Goal: Task Accomplishment & Management: Use online tool/utility

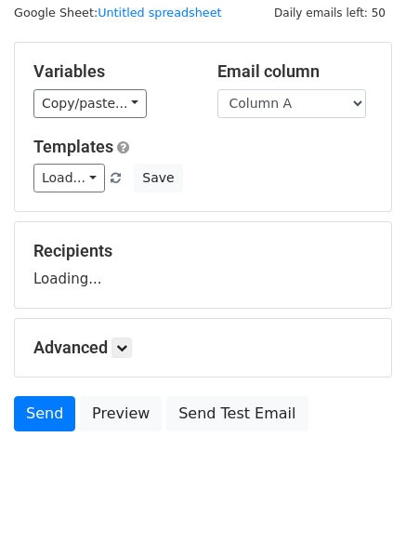
scroll to position [105, 0]
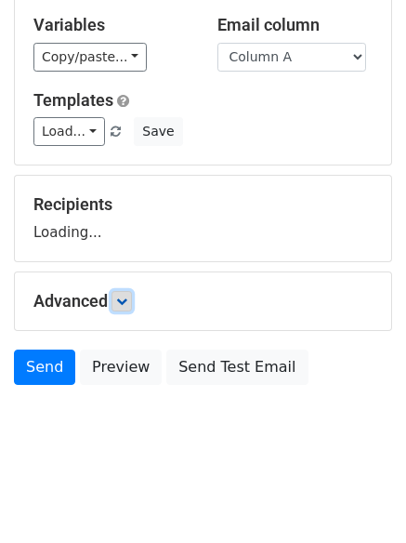
click at [127, 301] on icon at bounding box center [121, 301] width 11 height 11
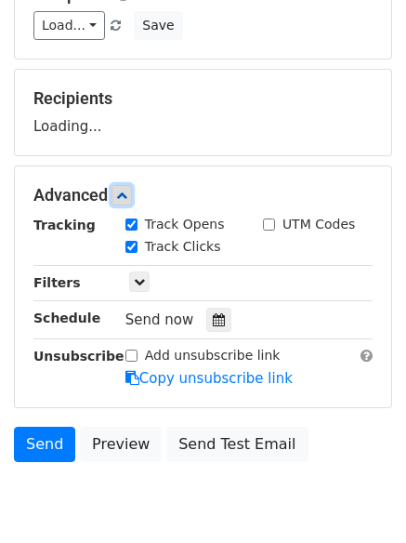
scroll to position [287, 0]
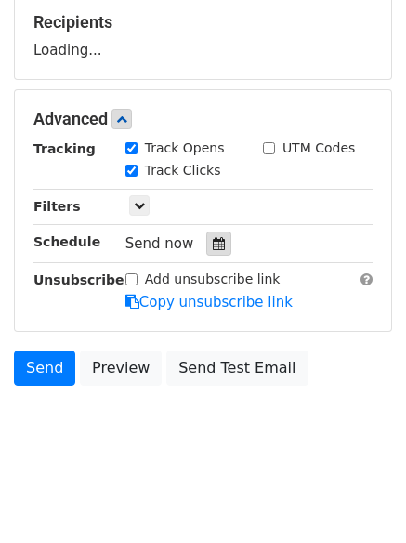
click at [206, 249] on div at bounding box center [218, 244] width 25 height 24
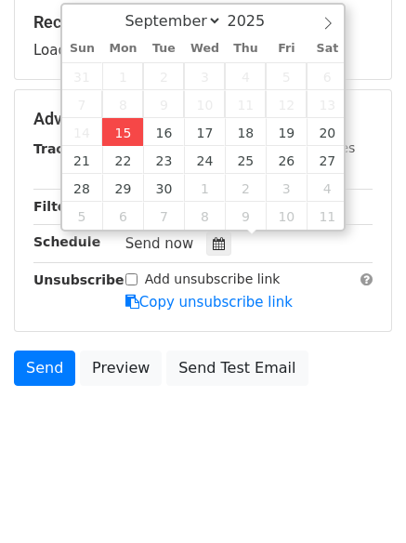
type input "2025-09-15 12:00"
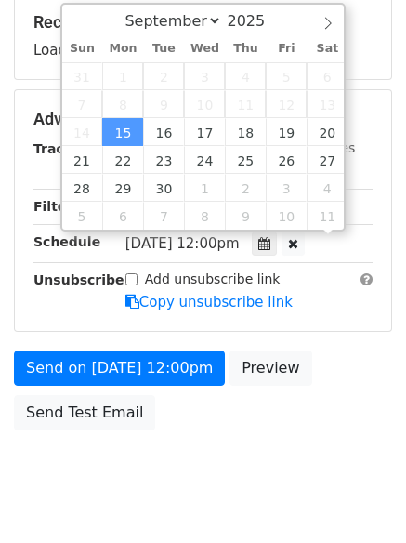
scroll to position [1, 0]
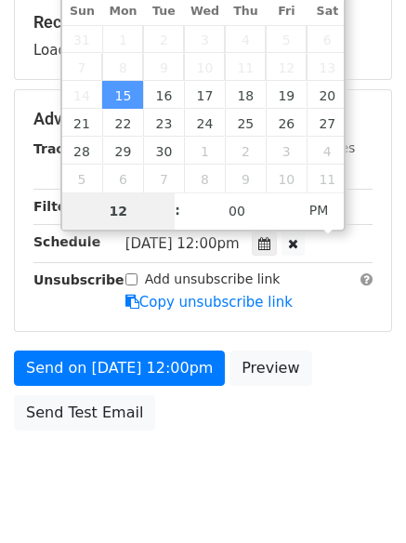
type input "4"
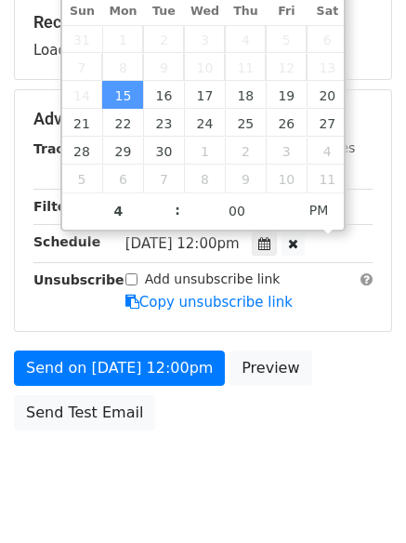
type input "2025-09-15 16:00"
click at [250, 493] on body "New Campaign Daily emails left: 50 Google Sheet: Untitled spreadsheet Variables…" at bounding box center [203, 121] width 406 height 788
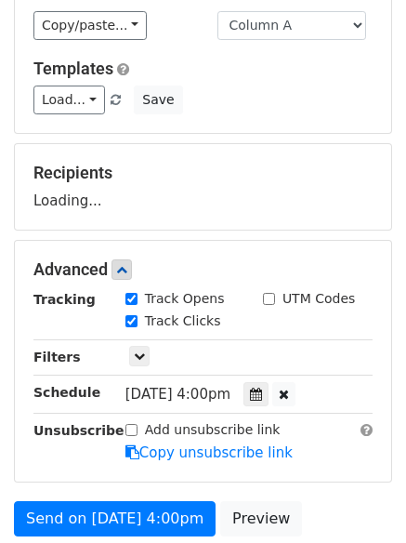
scroll to position [0, 0]
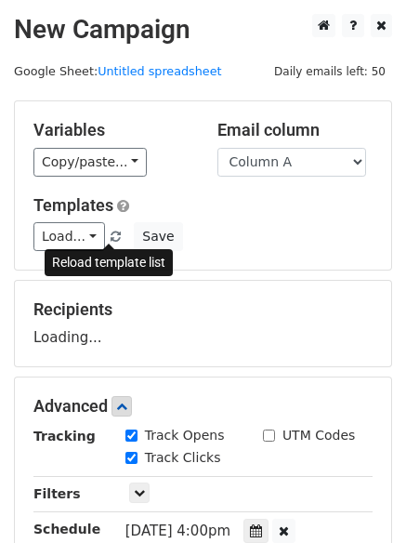
click at [111, 240] on span at bounding box center [116, 238] width 10 height 12
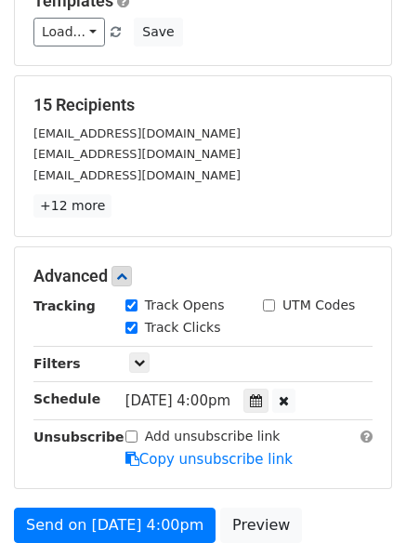
scroll to position [406, 0]
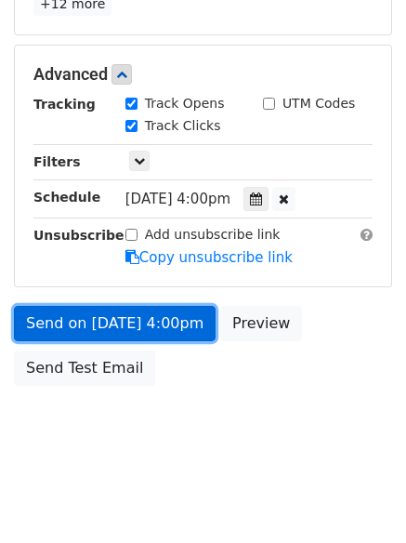
click at [181, 318] on link "Send on Sep 15 at 4:00pm" at bounding box center [115, 323] width 202 height 35
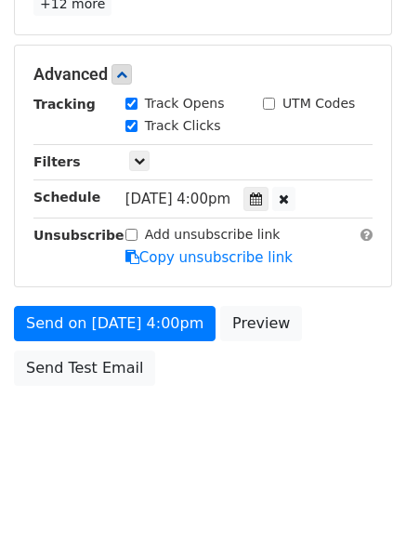
click at [162, 302] on form "Variables Copy/paste... {{Column A}} {{Column B}} {{Column C}} {{Column D}} {{C…" at bounding box center [203, 44] width 378 height 701
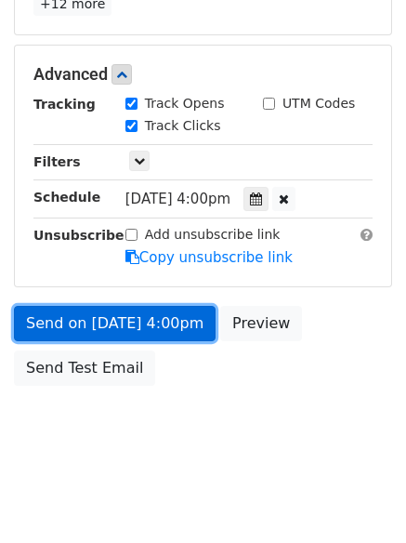
click at [161, 323] on link "Send on Sep 15 at 4:00pm" at bounding box center [115, 323] width 202 height 35
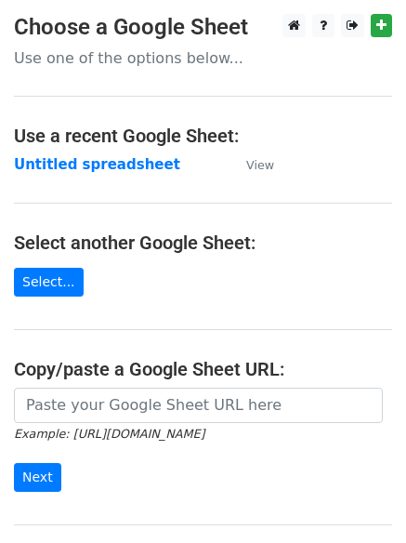
click at [106, 165] on strong "Untitled spreadsheet" at bounding box center [97, 164] width 166 height 17
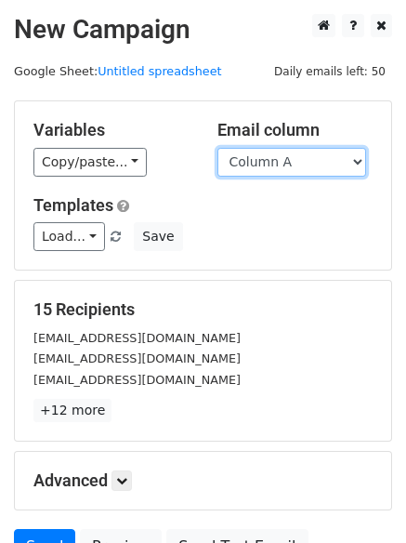
click at [299, 169] on select "Column A Column B Column C Column D Column E" at bounding box center [292, 162] width 149 height 29
click at [218, 148] on select "Column A Column B Column C Column D Column E" at bounding box center [292, 162] width 149 height 29
click at [308, 165] on select "Column A Column B Column C Column D Column E" at bounding box center [292, 162] width 149 height 29
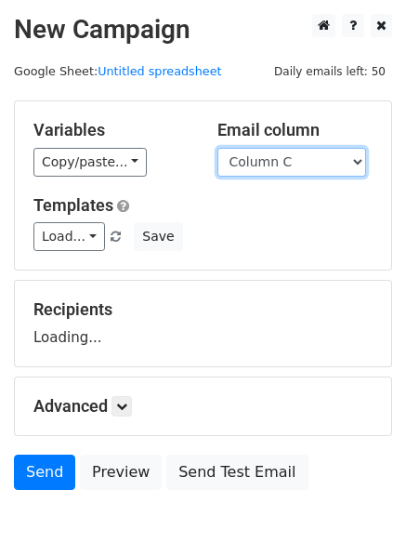
select select "Column B"
click at [218, 148] on select "Column A Column B Column C Column D Column E" at bounding box center [292, 162] width 149 height 29
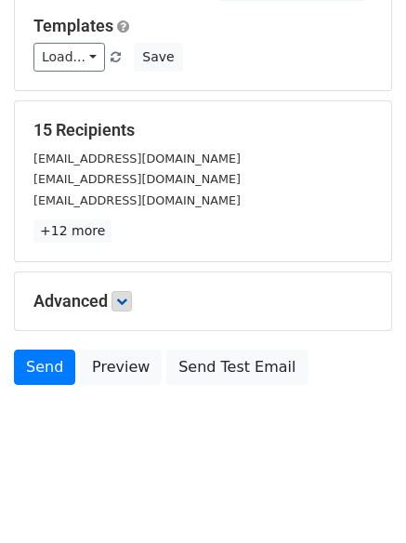
scroll to position [105, 0]
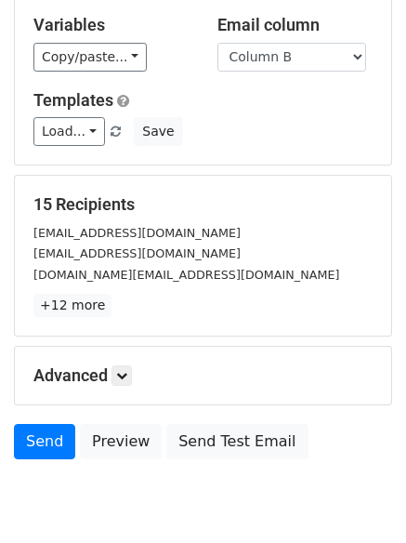
click at [101, 385] on h5 "Advanced" at bounding box center [202, 375] width 339 height 20
click at [140, 381] on h5 "Advanced" at bounding box center [202, 375] width 339 height 20
click at [127, 378] on icon at bounding box center [121, 375] width 11 height 11
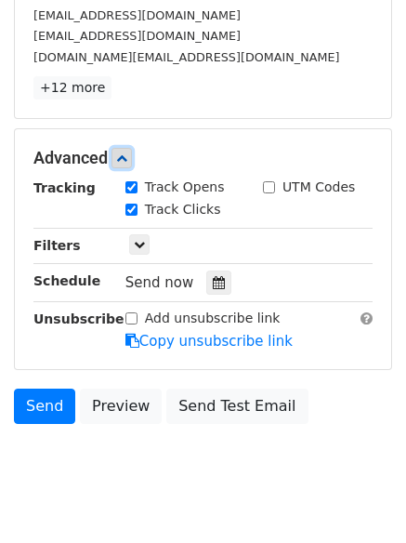
scroll to position [328, 0]
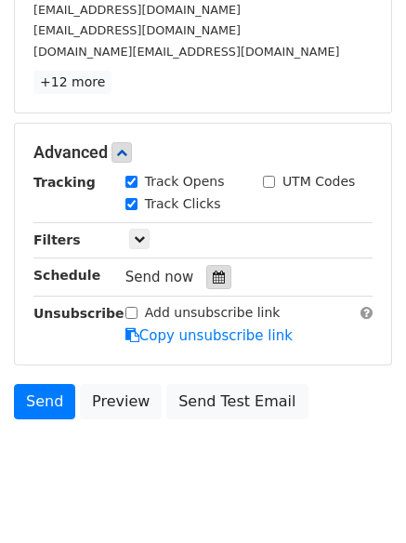
click at [213, 271] on icon at bounding box center [219, 277] width 12 height 13
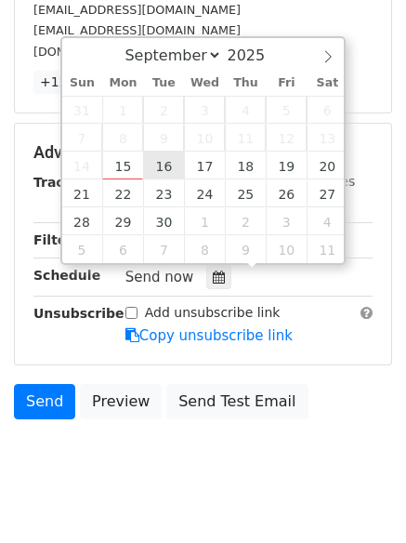
type input "2025-09-16 12:00"
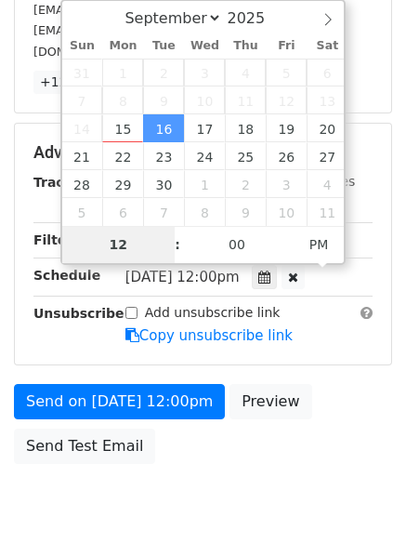
type input "5"
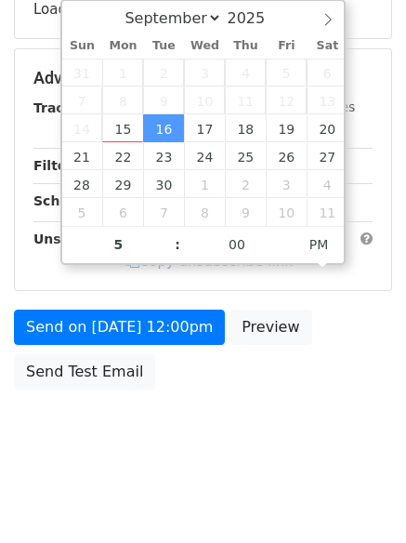
type input "2025-09-16 17:00"
click at [208, 469] on body "New Campaign Daily emails left: 50 Google Sheet: Untitled spreadsheet Variables…" at bounding box center [203, 80] width 406 height 788
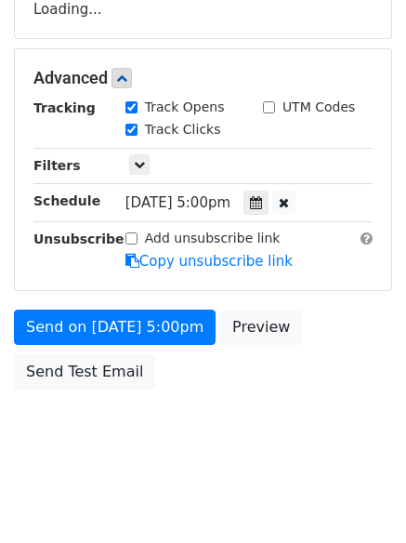
click at [160, 344] on div "Send on Sep 16 at 5:00pm Preview Send Test Email" at bounding box center [203, 354] width 406 height 89
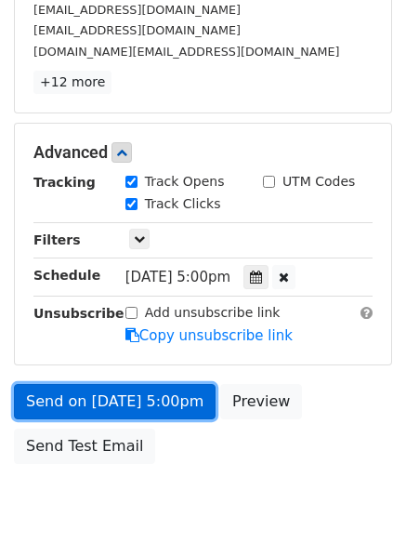
click at [158, 393] on link "Send on Sep 16 at 5:00pm" at bounding box center [115, 401] width 202 height 35
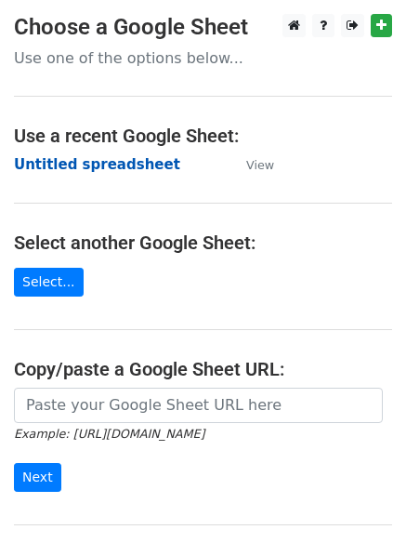
click at [131, 165] on strong "Untitled spreadsheet" at bounding box center [97, 164] width 166 height 17
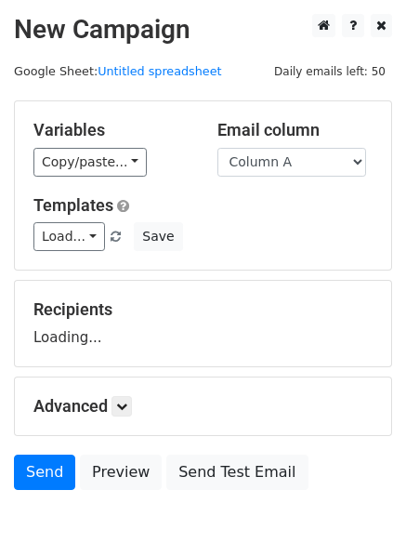
click at [300, 163] on select "Column A Column B Column C Column D Column E" at bounding box center [292, 162] width 149 height 29
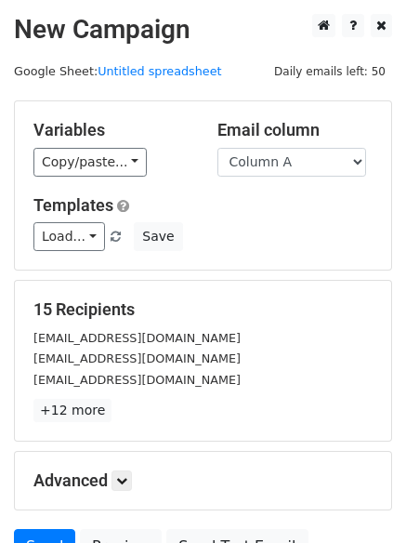
click at [280, 237] on div "Load... No templates saved Save" at bounding box center [203, 236] width 367 height 29
click at [302, 170] on select "Column A Column B Column C Column D Column E" at bounding box center [292, 162] width 149 height 29
select select "Column C"
click at [218, 148] on select "Column A Column B Column C Column D Column E" at bounding box center [292, 162] width 149 height 29
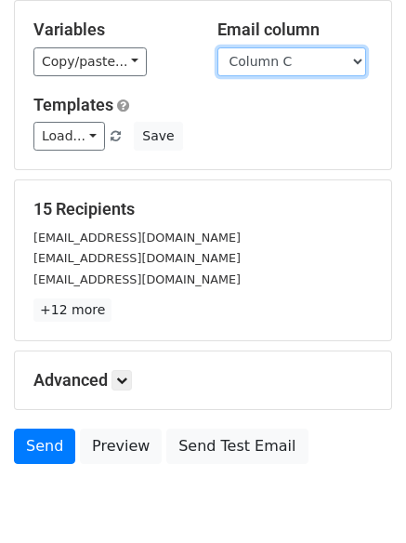
scroll to position [179, 0]
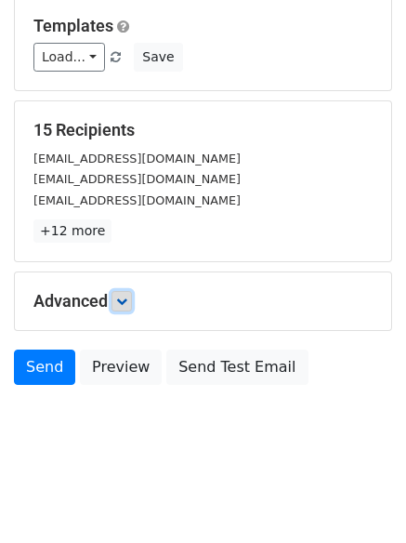
click at [132, 301] on link at bounding box center [122, 301] width 20 height 20
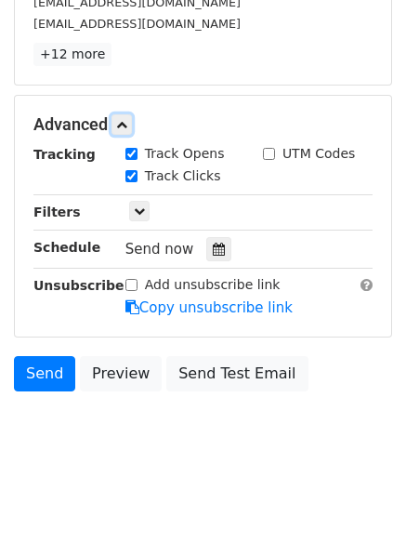
scroll to position [362, 0]
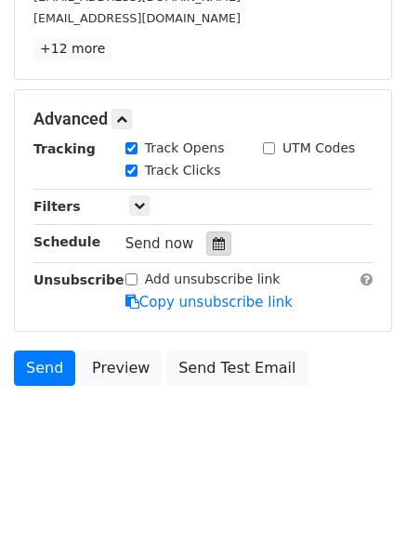
click at [213, 245] on icon at bounding box center [219, 243] width 12 height 13
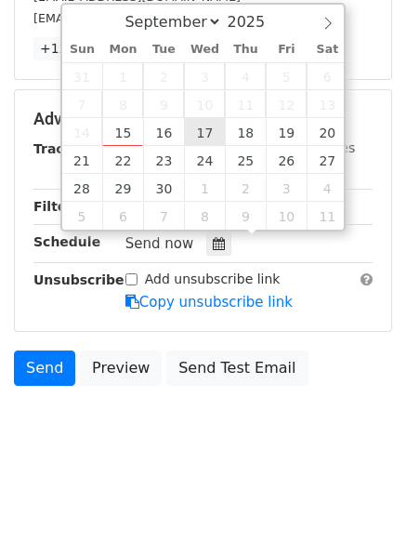
type input "2025-09-17 12:00"
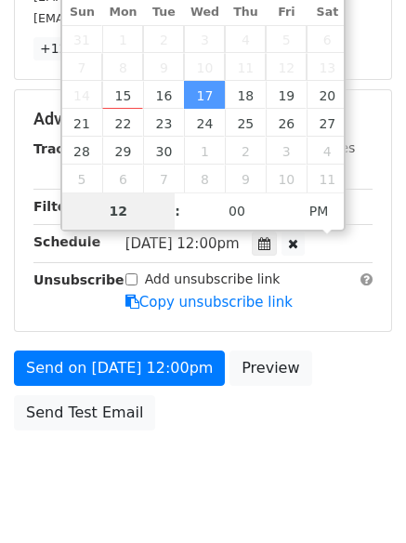
scroll to position [332, 0]
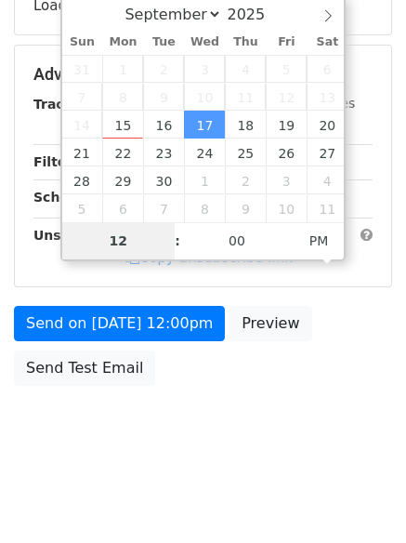
type input "6"
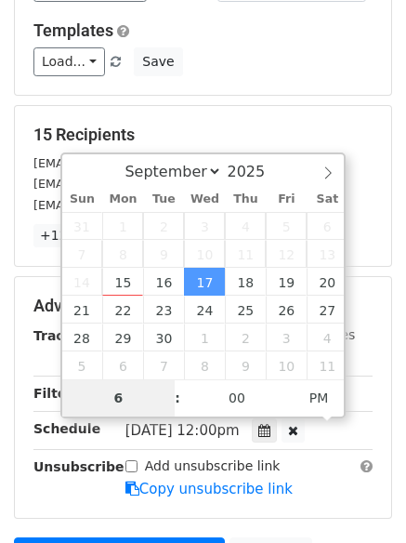
scroll to position [406, 0]
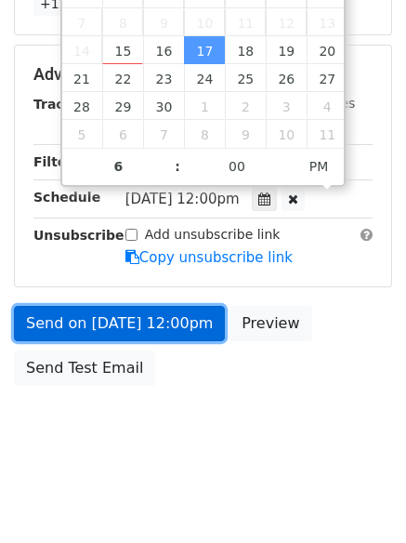
type input "2025-09-17 18:00"
click at [178, 330] on link "Send on Sep 17 at 12:00pm" at bounding box center [119, 323] width 211 height 35
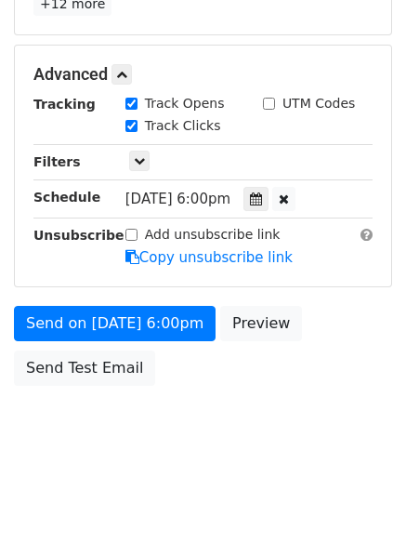
scroll to position [332, 0]
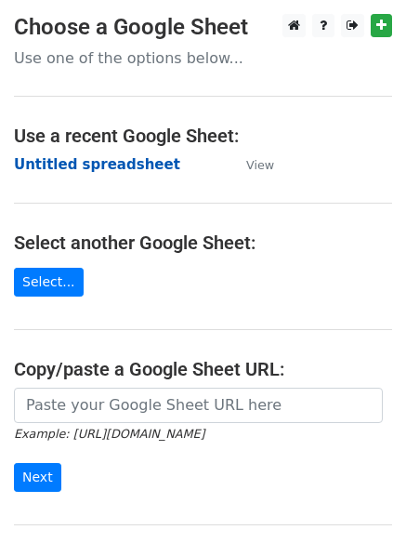
click at [126, 161] on strong "Untitled spreadsheet" at bounding box center [97, 164] width 166 height 17
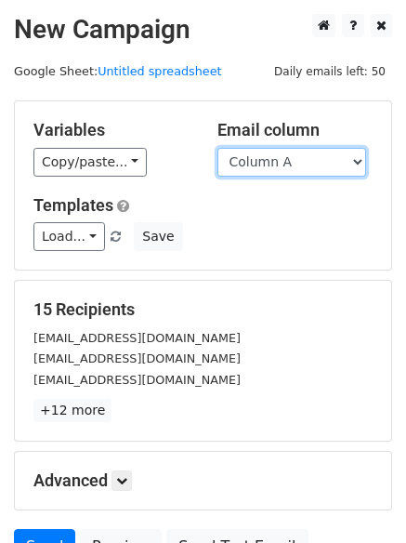
drag, startPoint x: 311, startPoint y: 155, endPoint x: 307, endPoint y: 174, distance: 19.2
click at [311, 155] on select "Column A Column B Column C Column D Column E" at bounding box center [292, 162] width 149 height 29
select select "Column D"
click at [218, 148] on select "Column A Column B Column C Column D Column E" at bounding box center [292, 162] width 149 height 29
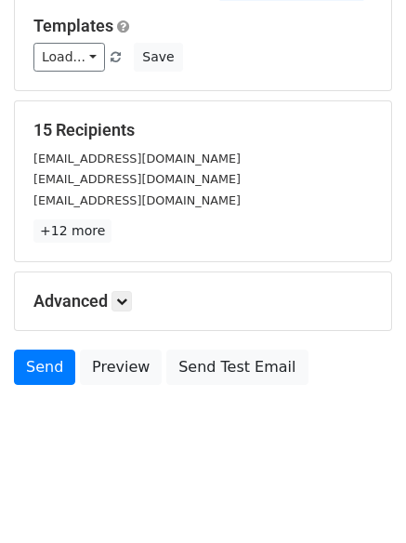
scroll to position [105, 0]
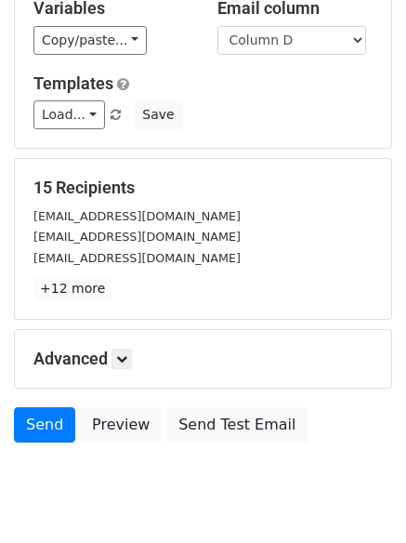
click at [129, 298] on p "+12 more" at bounding box center [202, 288] width 339 height 23
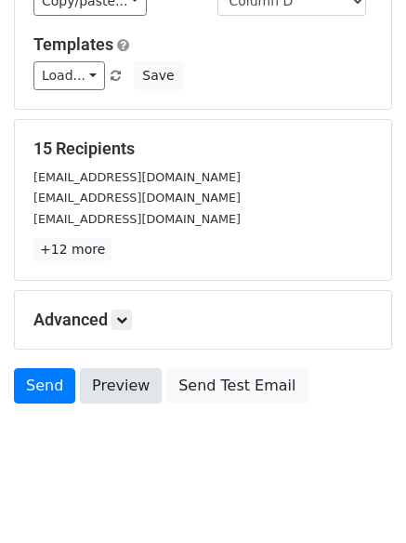
scroll to position [179, 0]
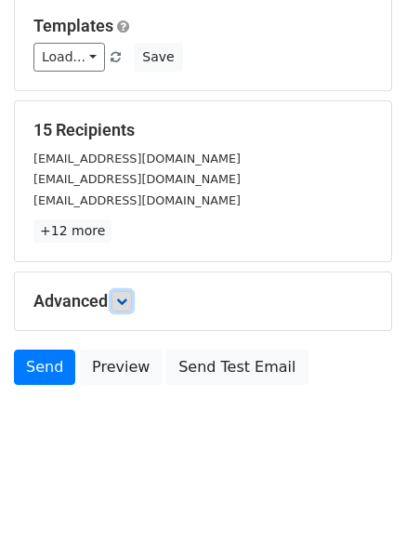
click at [122, 304] on icon at bounding box center [121, 301] width 11 height 11
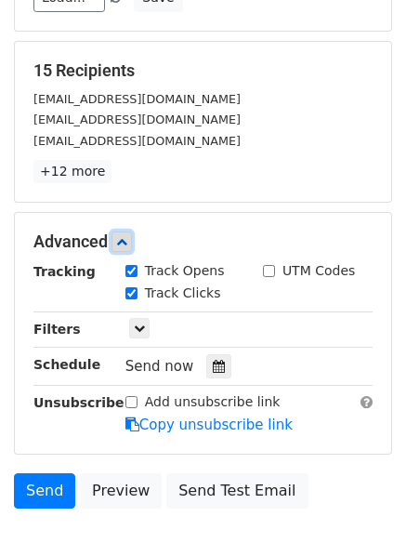
scroll to position [321, 0]
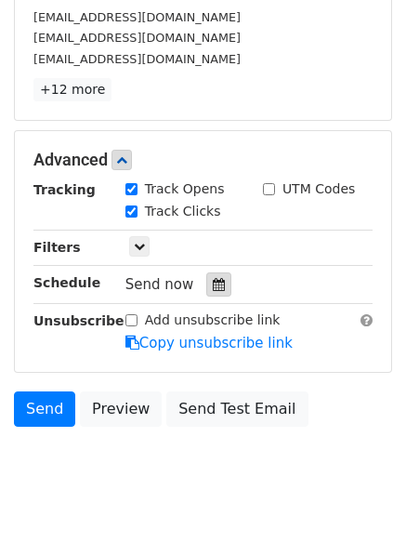
click at [213, 291] on icon at bounding box center [219, 284] width 12 height 13
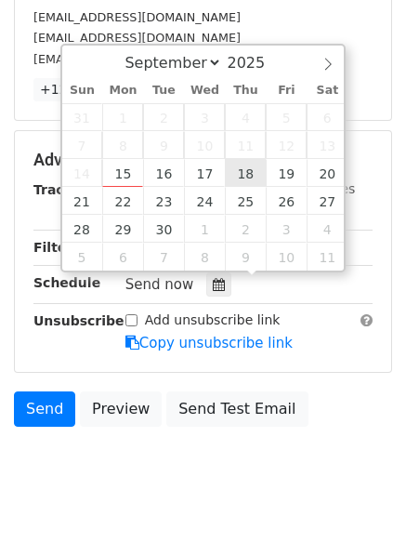
type input "[DATE] 12:00"
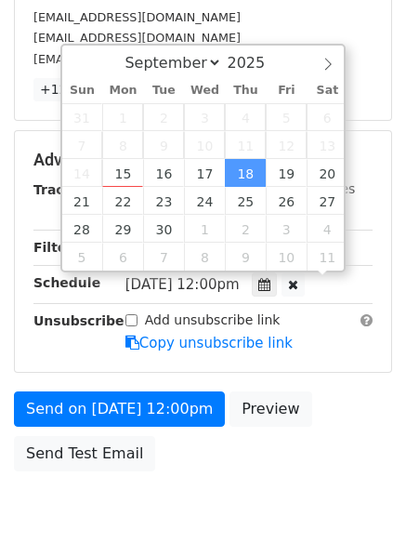
scroll to position [1, 0]
type input "7"
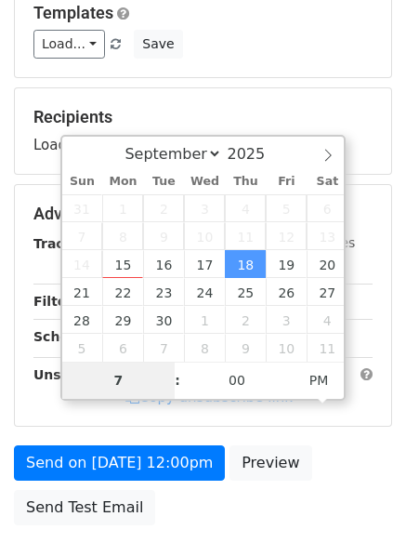
scroll to position [332, 0]
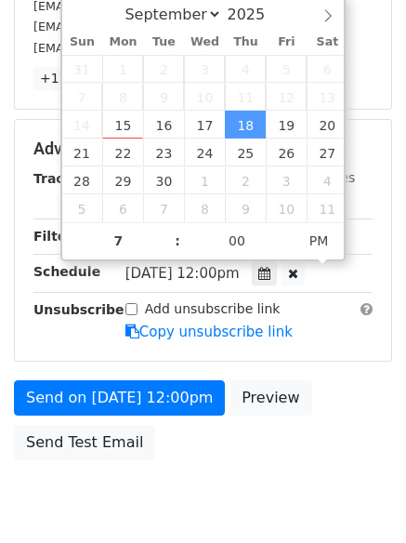
type input "[DATE] 19:00"
click at [176, 316] on label "Add unsubscribe link" at bounding box center [213, 309] width 136 height 20
click at [138, 315] on input "Add unsubscribe link" at bounding box center [132, 309] width 12 height 12
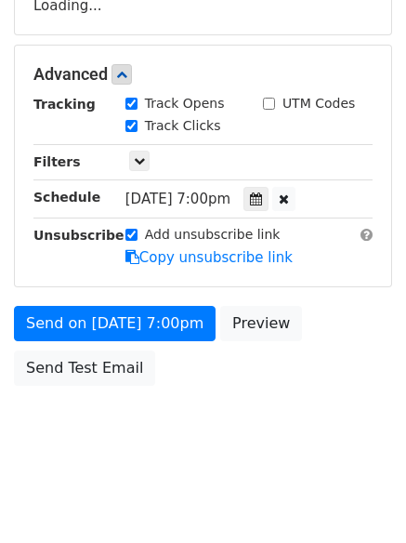
click at [178, 303] on form "Variables Copy/paste... {{Column A}} {{Column B}} {{Column C}} {{Column D}} {{C…" at bounding box center [203, 81] width 378 height 627
click at [171, 243] on label "Add unsubscribe link" at bounding box center [213, 235] width 136 height 20
click at [138, 241] on input "Add unsubscribe link" at bounding box center [132, 235] width 12 height 12
checkbox input "false"
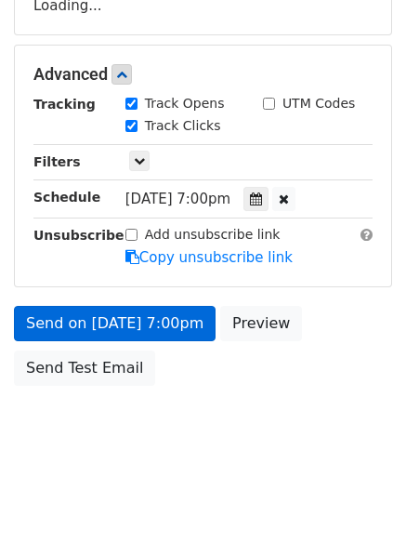
click at [177, 266] on link "Copy unsubscribe link" at bounding box center [209, 257] width 167 height 17
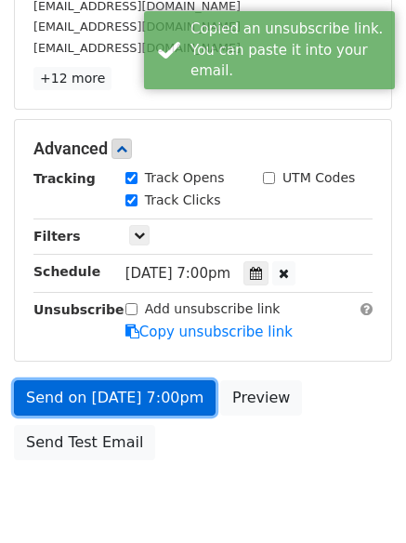
click at [164, 393] on link "Send on [DATE] 7:00pm" at bounding box center [115, 397] width 202 height 35
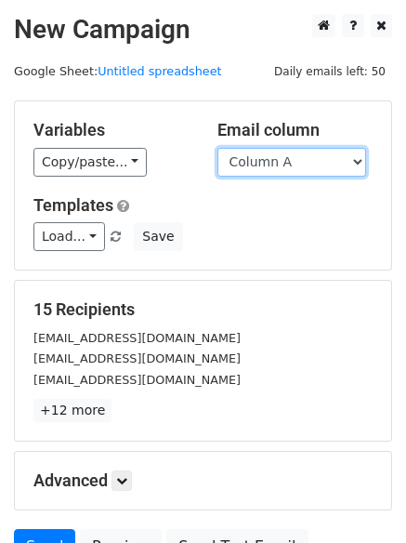
click at [308, 165] on select "Column A Column B Column C Column D Column E" at bounding box center [292, 162] width 149 height 29
select select "Column E"
click at [218, 148] on select "Column A Column B Column C Column D Column E" at bounding box center [292, 162] width 149 height 29
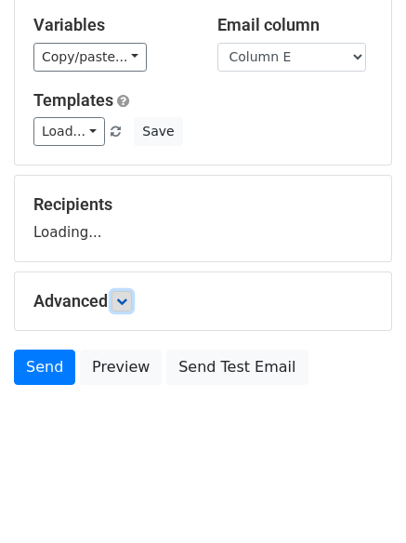
click at [130, 294] on link at bounding box center [122, 301] width 20 height 20
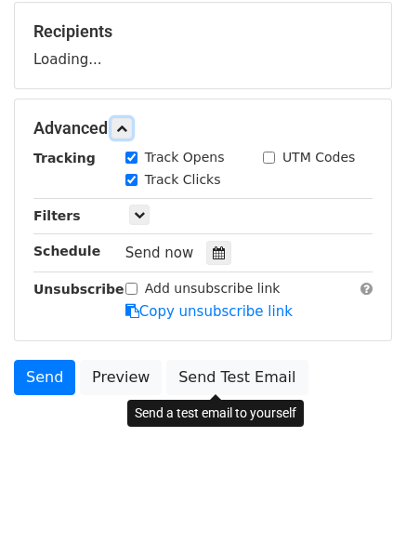
scroll to position [280, 0]
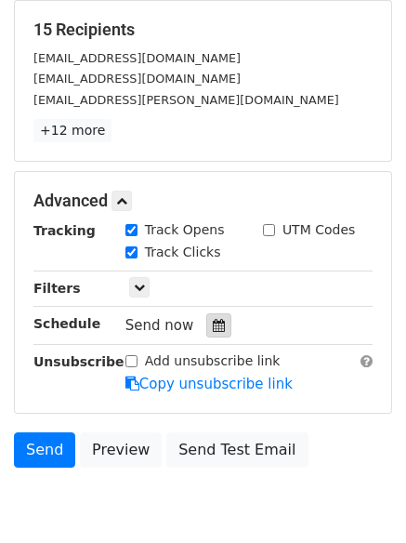
click at [215, 330] on icon at bounding box center [219, 325] width 12 height 13
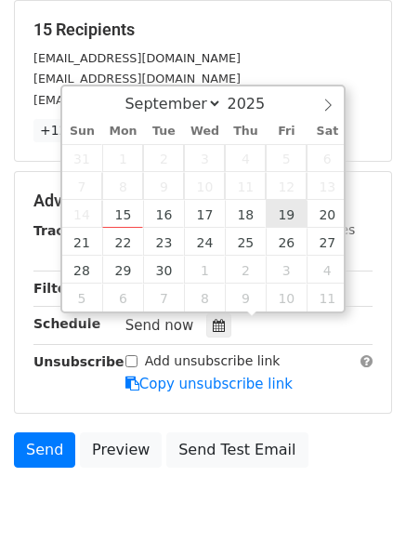
type input "2025-09-19 12:00"
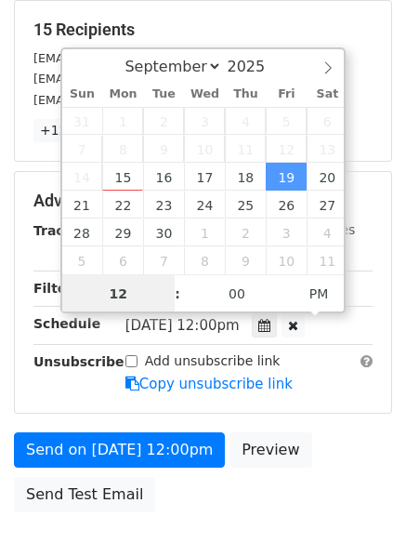
scroll to position [1, 0]
type input "8"
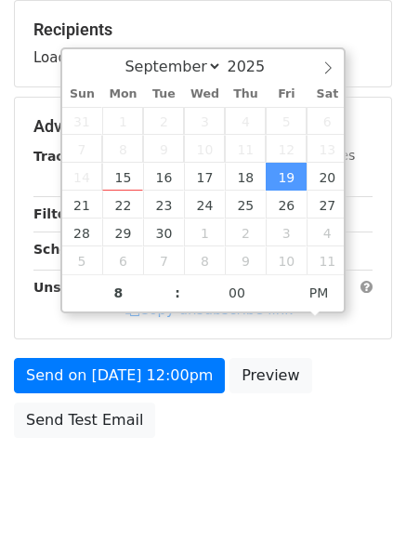
type input "2025-09-19 20:00"
click at [239, 467] on body "New Campaign Daily emails left: 50 Google Sheet: Untitled spreadsheet Variables…" at bounding box center [203, 128] width 406 height 788
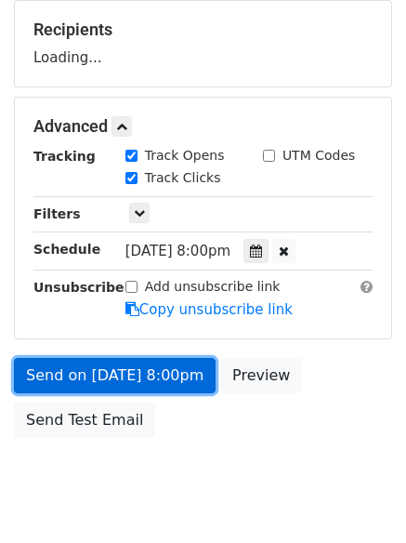
click at [173, 391] on link "Send on Sep 19 at 8:00pm" at bounding box center [115, 375] width 202 height 35
